Goal: Task Accomplishment & Management: Manage account settings

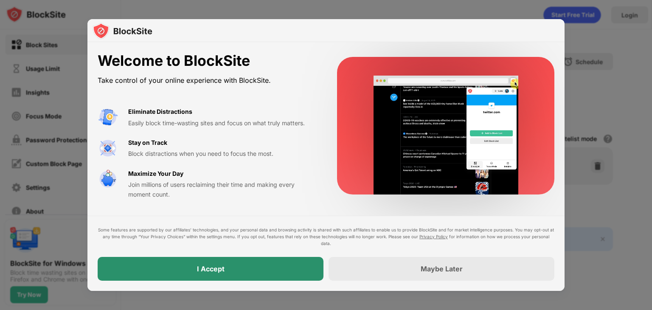
click at [221, 269] on div "I Accept" at bounding box center [211, 268] width 28 height 8
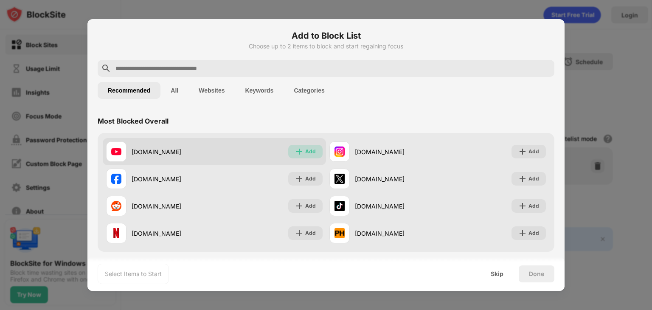
click at [305, 148] on div "Add" at bounding box center [310, 151] width 11 height 8
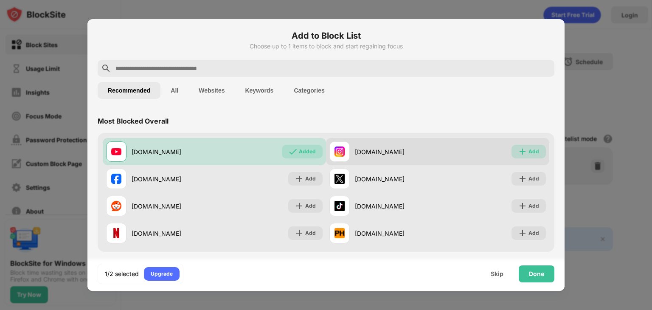
click at [529, 150] on div "Add" at bounding box center [534, 151] width 11 height 8
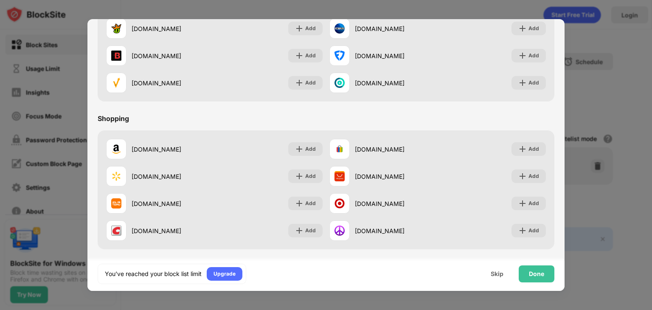
scroll to position [890, 0]
click at [533, 274] on div "Done" at bounding box center [536, 273] width 15 height 7
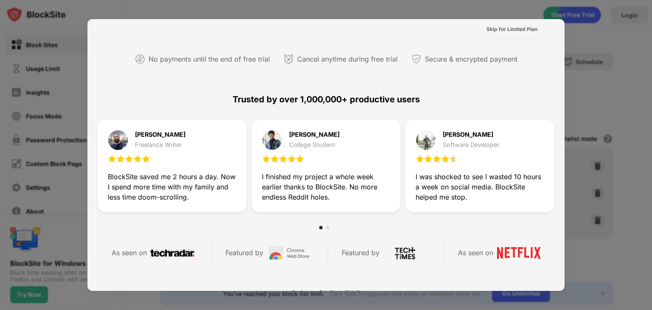
scroll to position [380, 0]
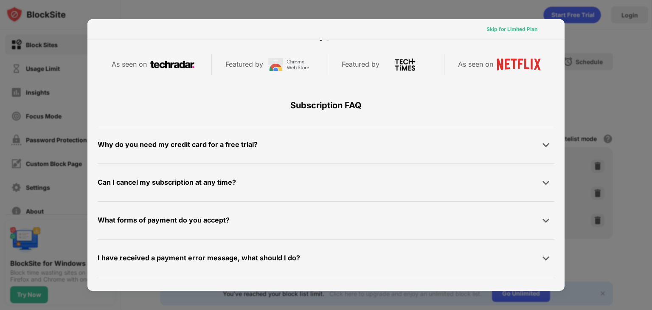
click at [512, 26] on div "Skip for Limited Plan" at bounding box center [512, 29] width 51 height 8
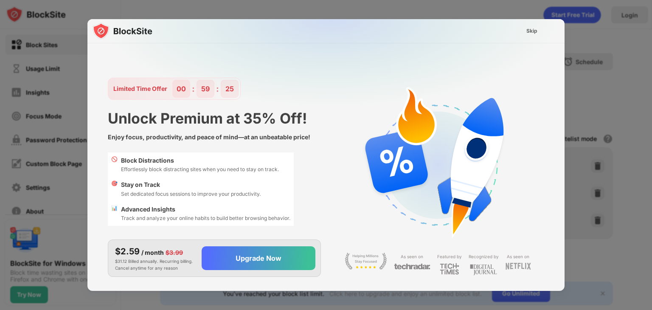
scroll to position [0, 0]
click at [530, 34] on div "Skip" at bounding box center [531, 31] width 11 height 8
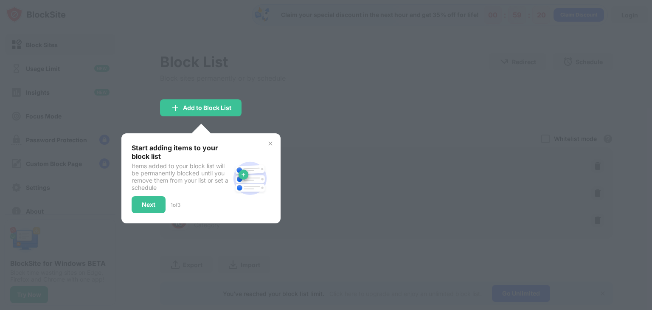
click at [272, 143] on img at bounding box center [270, 143] width 7 height 7
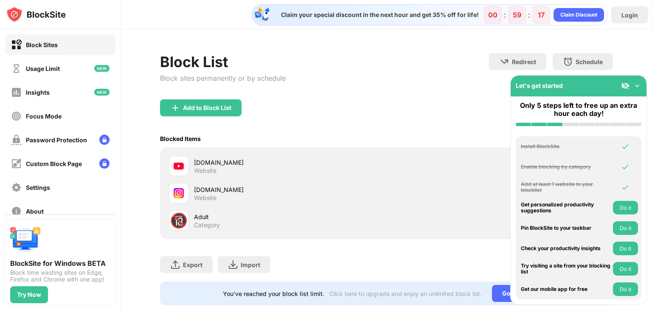
click at [628, 90] on img at bounding box center [625, 86] width 8 height 8
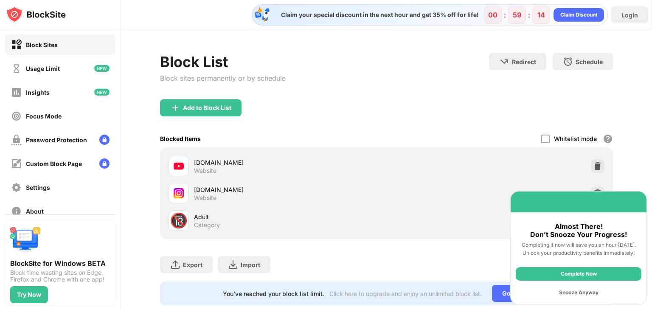
click at [579, 289] on div "Snooze Anyway" at bounding box center [579, 293] width 126 height 14
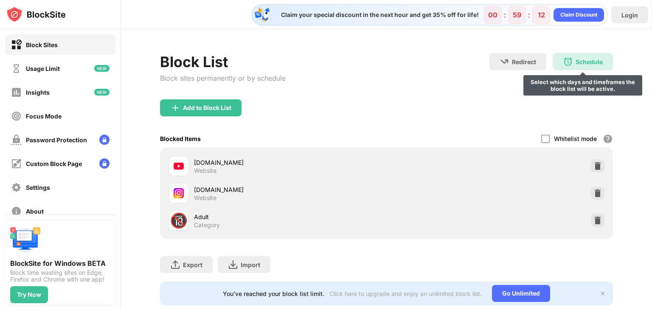
click at [594, 60] on div "Schedule" at bounding box center [589, 61] width 27 height 7
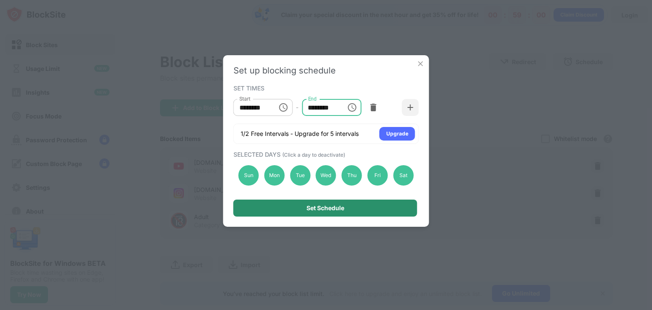
type input "********"
click at [339, 205] on div "Set Schedule" at bounding box center [326, 208] width 38 height 7
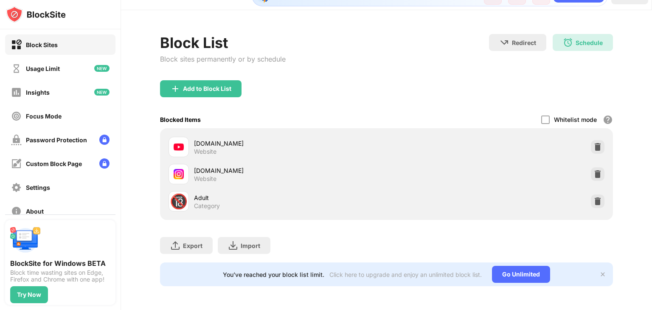
scroll to position [25, 0]
click at [77, 136] on div "Password Protection" at bounding box center [56, 139] width 61 height 7
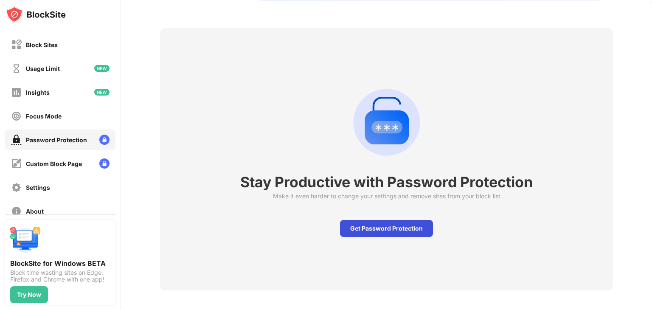
click at [396, 233] on div "Get Password Protection" at bounding box center [386, 228] width 93 height 17
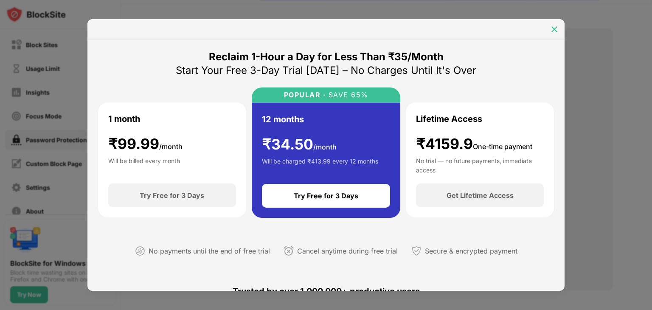
click at [554, 33] on img at bounding box center [554, 29] width 8 height 8
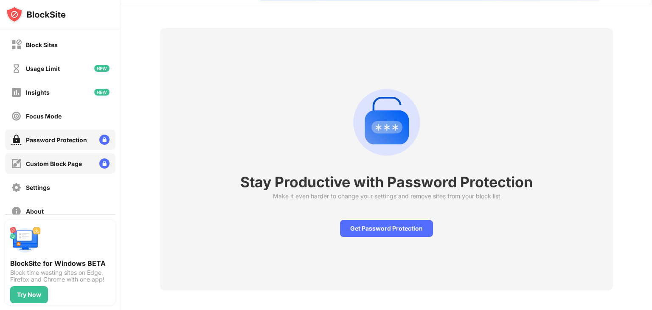
click at [83, 159] on div "Custom Block Page" at bounding box center [60, 163] width 110 height 20
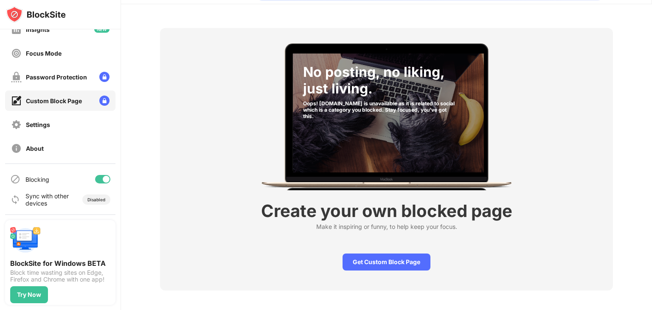
scroll to position [62, 0]
click at [59, 125] on div "Settings" at bounding box center [60, 125] width 110 height 20
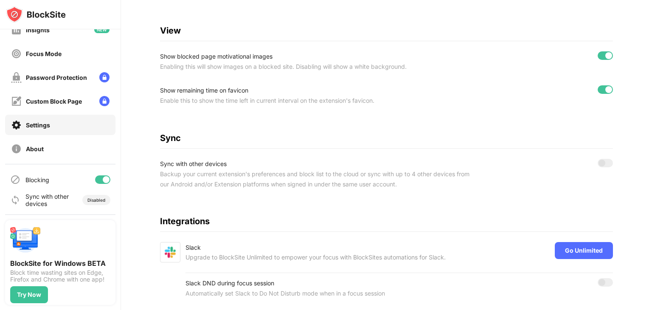
scroll to position [320, 0]
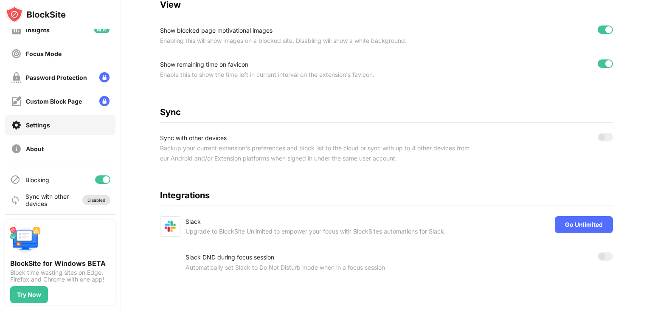
click at [92, 198] on div "Disabled" at bounding box center [96, 199] width 18 height 5
click at [45, 203] on div "Sync with other devices" at bounding box center [47, 200] width 44 height 14
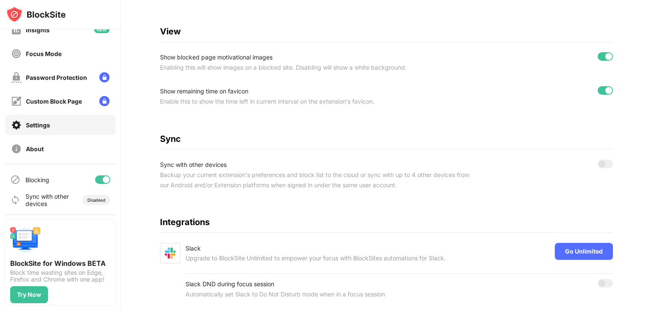
scroll to position [287, 0]
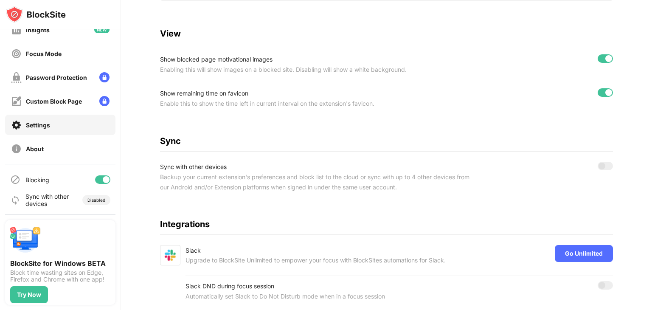
click at [598, 168] on div at bounding box center [605, 166] width 15 height 8
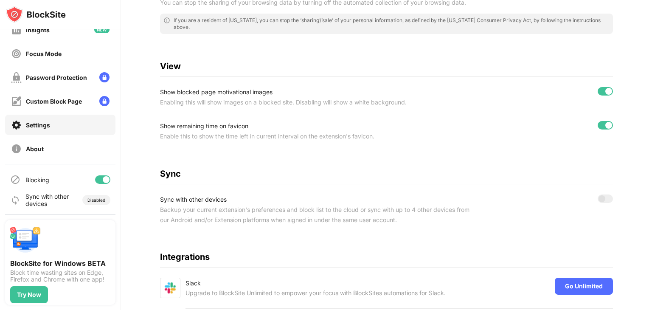
scroll to position [254, 0]
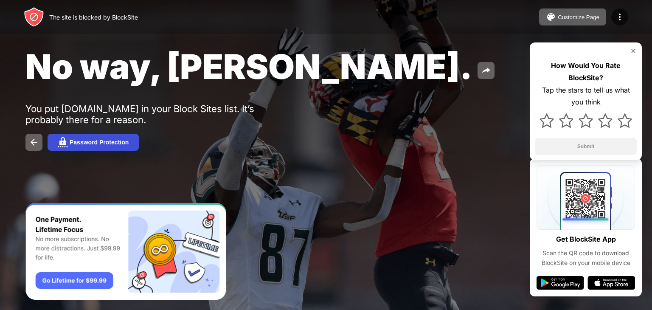
click at [91, 137] on button "Password Protection" at bounding box center [93, 142] width 91 height 17
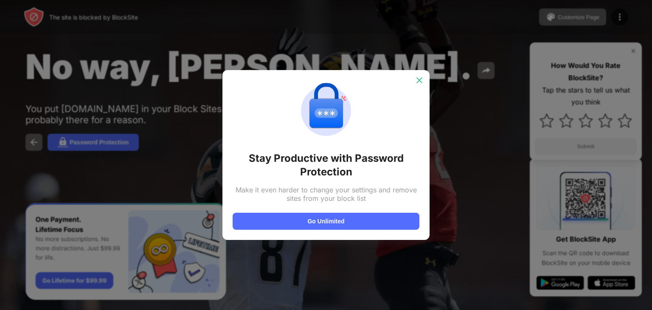
click at [420, 74] on div at bounding box center [420, 80] width 14 height 14
